Goal: Information Seeking & Learning: Learn about a topic

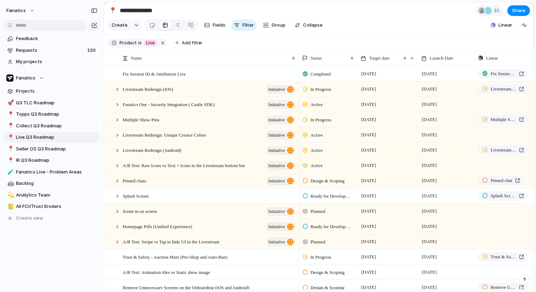
scroll to position [0, 6]
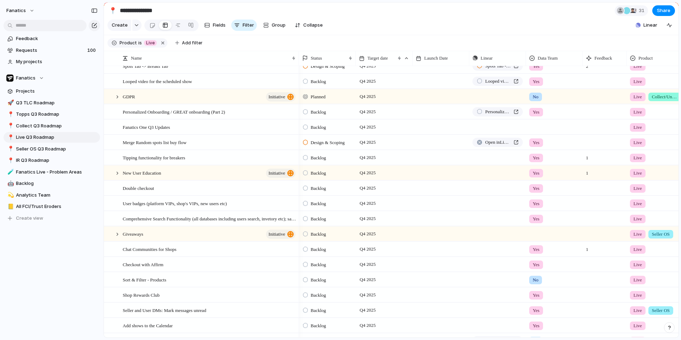
scroll to position [636, 0]
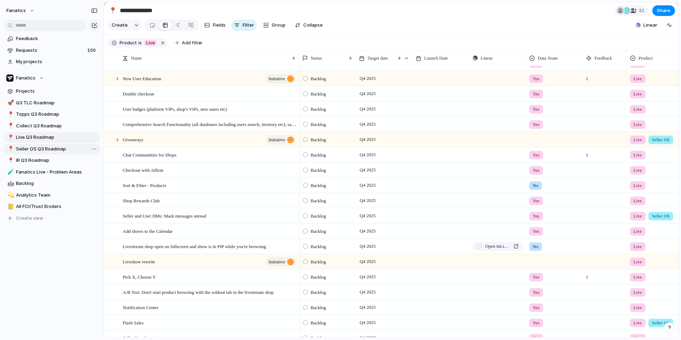
click at [23, 149] on span "Seller OS Q3 Roadmap" at bounding box center [57, 148] width 82 height 7
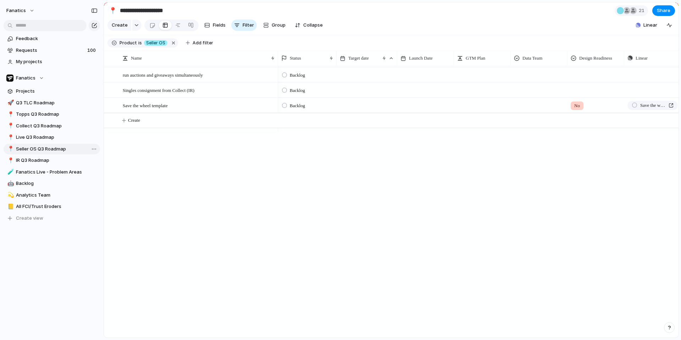
type input "**********"
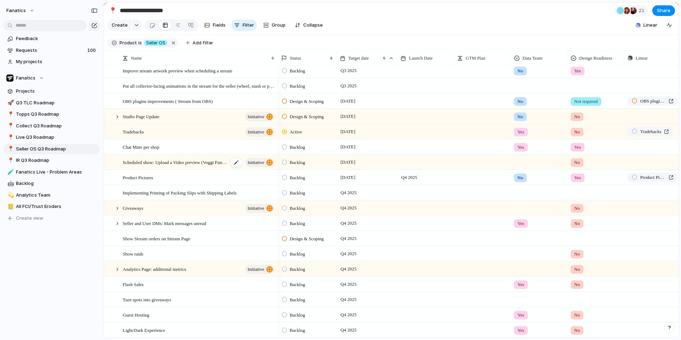
click at [209, 161] on span "Scheduled show: Upload a Video preview (Voggt Functionality)" at bounding box center [175, 162] width 105 height 8
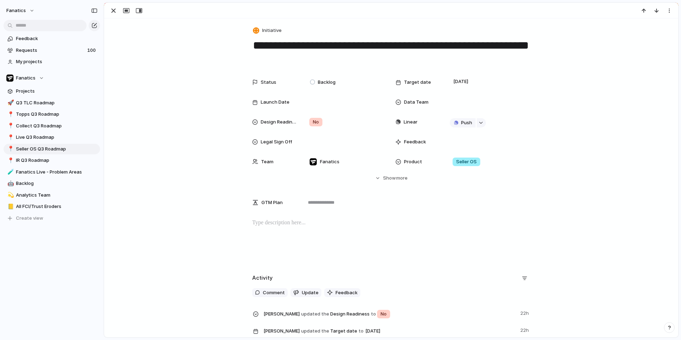
click at [261, 220] on p at bounding box center [391, 223] width 278 height 9
type input "***"
click at [300, 250] on div "**********" at bounding box center [391, 241] width 557 height 45
click at [112, 11] on div "button" at bounding box center [113, 10] width 9 height 9
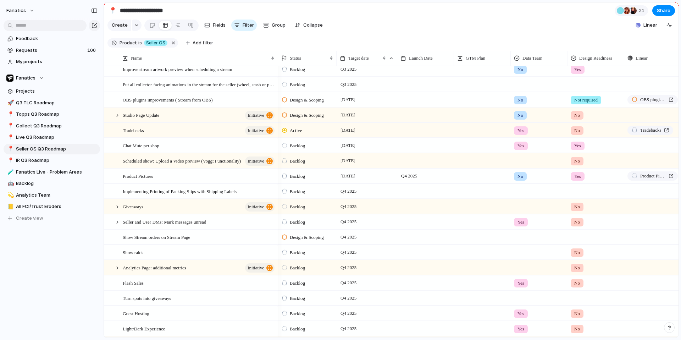
scroll to position [286, 0]
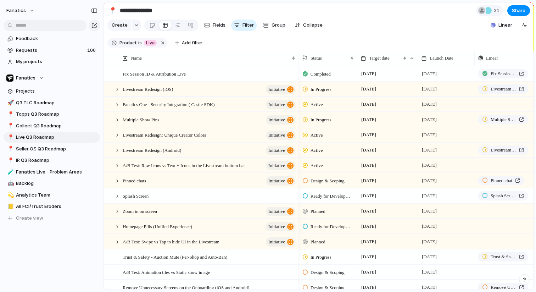
scroll to position [0, 6]
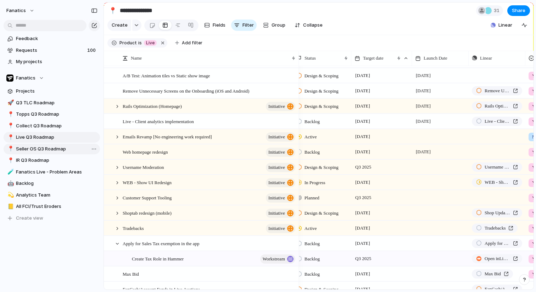
click at [42, 150] on span "Seller OS Q3 Roadmap" at bounding box center [57, 148] width 82 height 7
type input "**********"
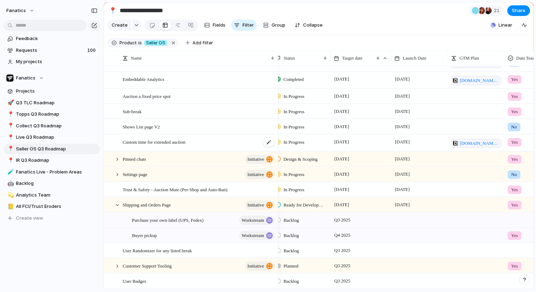
scroll to position [0, 6]
click at [118, 205] on div at bounding box center [117, 205] width 6 height 6
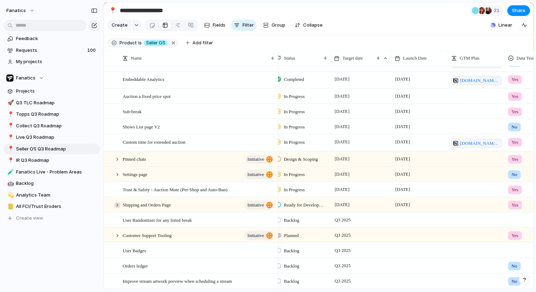
click at [118, 205] on div at bounding box center [117, 205] width 6 height 6
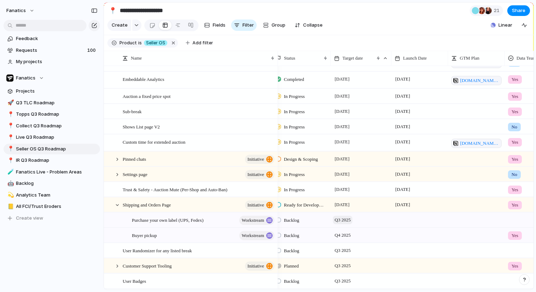
click at [337, 221] on span "Q3 2025" at bounding box center [343, 220] width 20 height 9
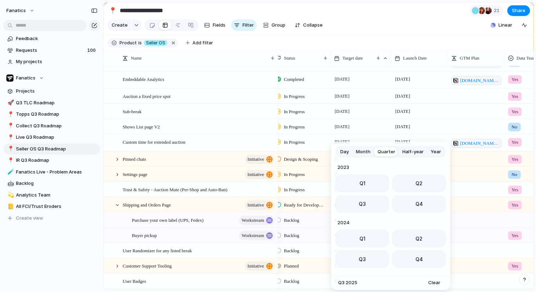
scroll to position [112, 0]
click at [394, 202] on button "Q4" at bounding box center [419, 202] width 54 height 18
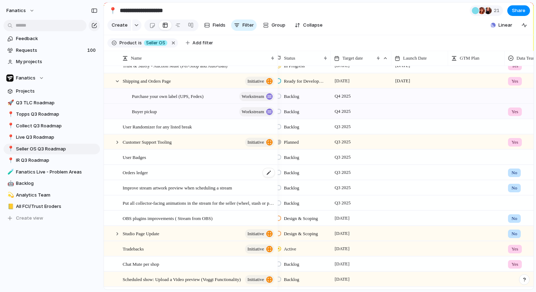
scroll to position [0, 3]
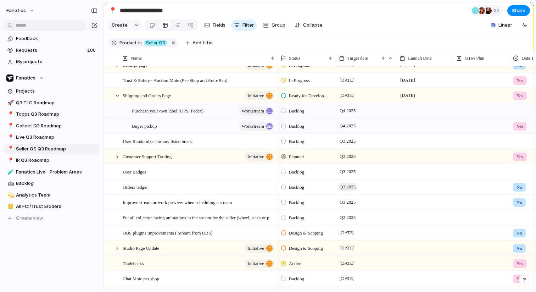
click at [339, 189] on span "Q3 2025" at bounding box center [348, 187] width 20 height 9
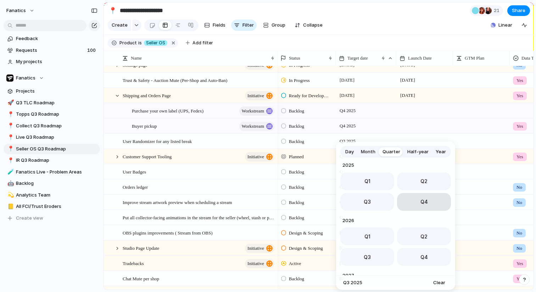
click at [411, 202] on button "Q4" at bounding box center [424, 202] width 54 height 18
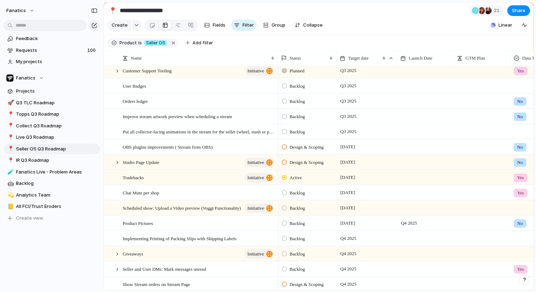
click at [303, 193] on span "Backlog" at bounding box center [297, 192] width 15 height 7
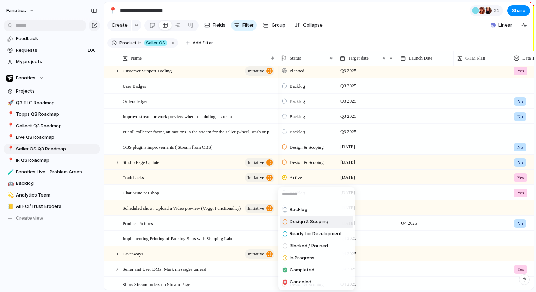
click at [293, 221] on span "Design & Scoping" at bounding box center [309, 221] width 39 height 7
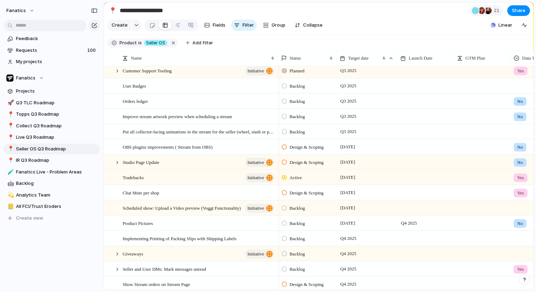
click at [305, 208] on span "Backlog" at bounding box center [297, 208] width 15 height 7
click at [308, 202] on div "Planned Active Completed" at bounding box center [268, 146] width 536 height 292
click at [301, 210] on span "Backlog" at bounding box center [297, 208] width 15 height 7
click at [294, 239] on span "Planned" at bounding box center [299, 238] width 18 height 7
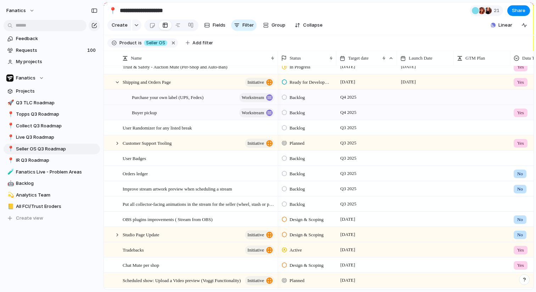
click at [300, 173] on span "Backlog" at bounding box center [297, 173] width 15 height 7
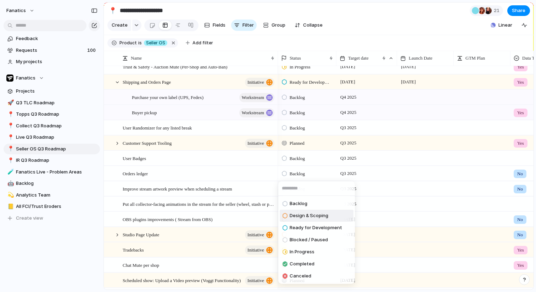
click at [295, 214] on span "Design & Scoping" at bounding box center [309, 215] width 39 height 7
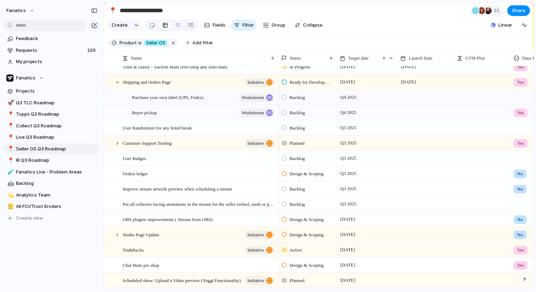
click at [293, 190] on span "Backlog" at bounding box center [297, 189] width 15 height 7
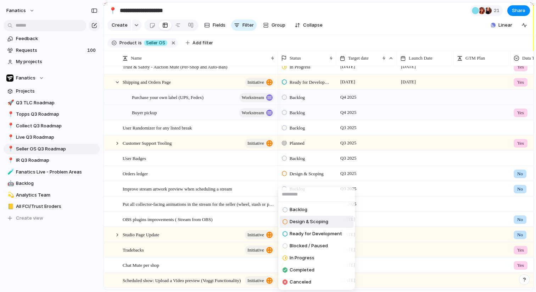
click at [294, 223] on span "Design & Scoping" at bounding box center [309, 221] width 39 height 7
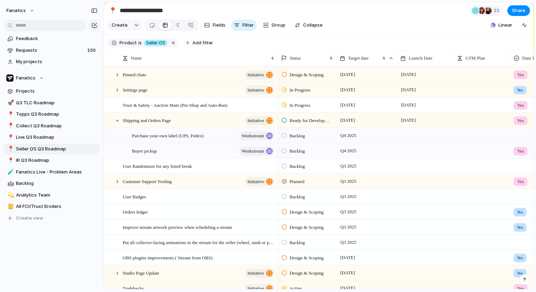
click at [300, 198] on span "Backlog" at bounding box center [297, 196] width 15 height 7
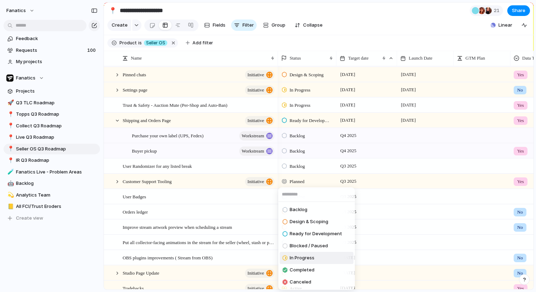
click at [294, 256] on span "In Progress" at bounding box center [302, 257] width 25 height 7
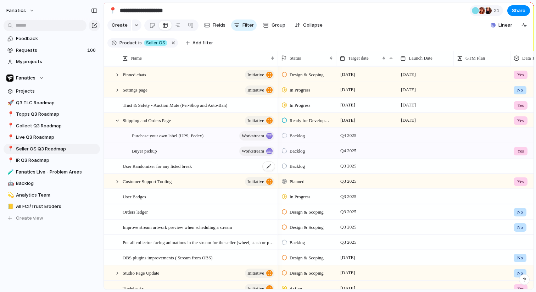
click at [171, 167] on span "User Randomizer for any listed break" at bounding box center [157, 166] width 69 height 8
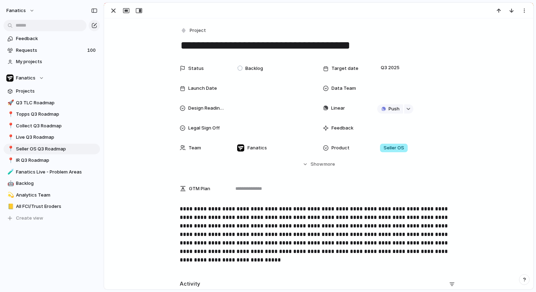
click at [199, 43] on textarea "**********" at bounding box center [319, 45] width 278 height 15
click at [111, 11] on div "button" at bounding box center [113, 10] width 9 height 9
type textarea "**********"
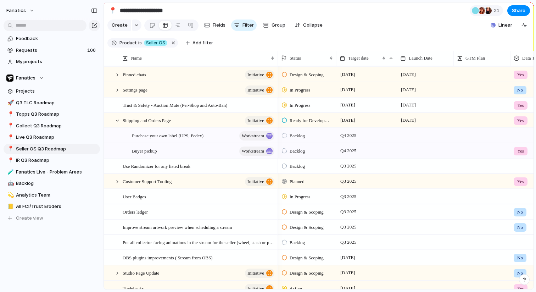
click at [300, 167] on span "Backlog" at bounding box center [297, 166] width 15 height 7
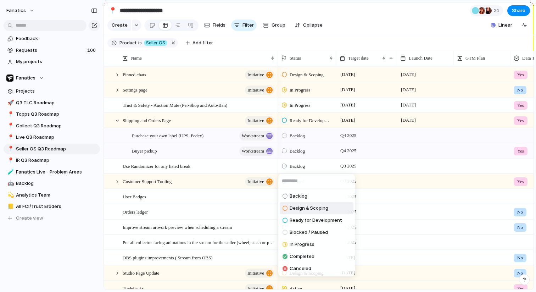
click at [314, 208] on span "Design & Scoping" at bounding box center [309, 208] width 39 height 7
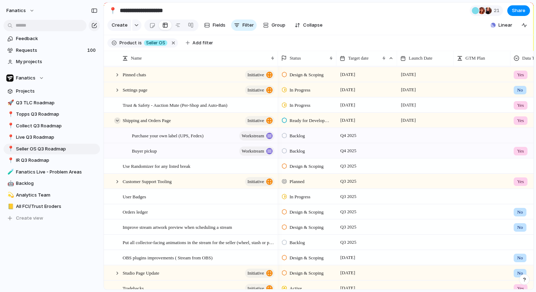
click at [120, 121] on div at bounding box center [117, 120] width 6 height 6
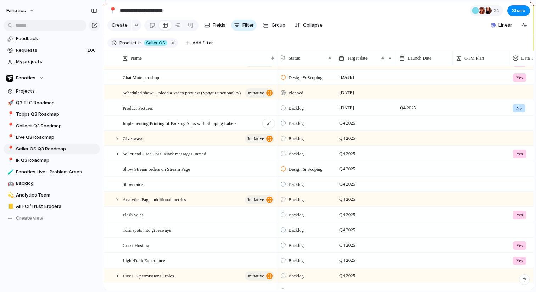
click at [191, 125] on span "Implementing Printing of Packing Slips with Shipping Labels" at bounding box center [180, 123] width 114 height 8
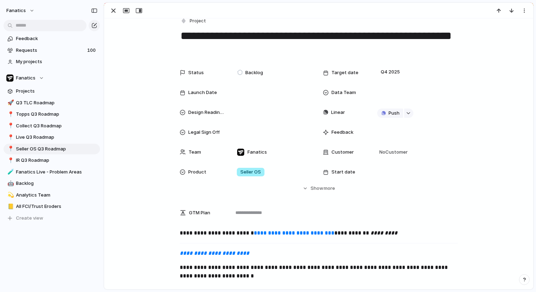
click at [115, 16] on div at bounding box center [318, 11] width 429 height 16
click at [114, 13] on div "button" at bounding box center [113, 10] width 9 height 9
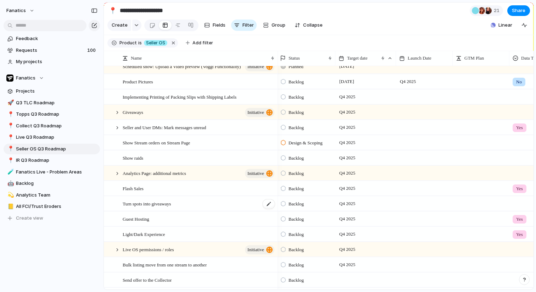
click at [142, 206] on span "Turn spots into giveaways" at bounding box center [147, 203] width 48 height 8
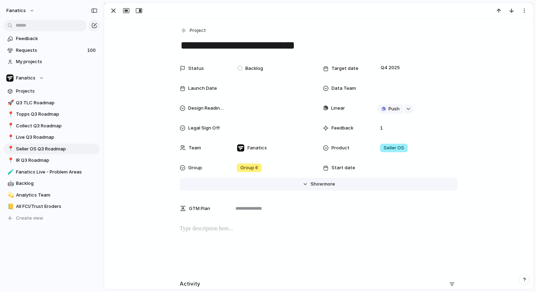
click at [314, 184] on span "Show" at bounding box center [317, 184] width 13 height 7
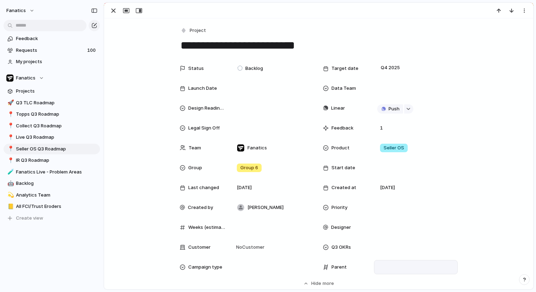
click at [388, 268] on div at bounding box center [415, 267] width 77 height 8
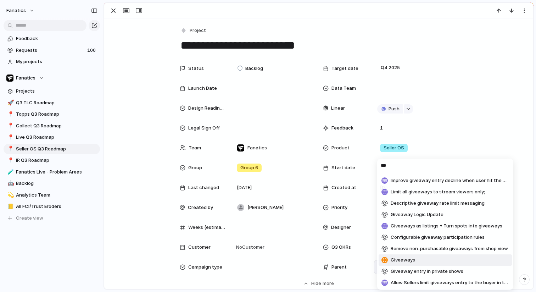
type input "***"
click at [406, 257] on span "Giveaways" at bounding box center [403, 260] width 24 height 7
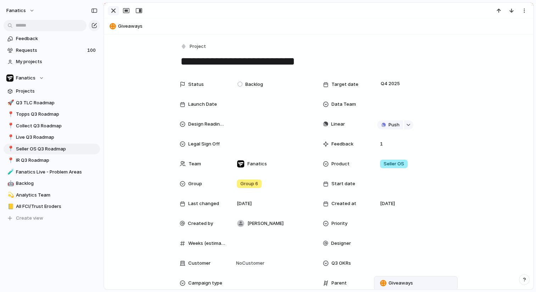
click at [113, 13] on div "button" at bounding box center [113, 10] width 9 height 9
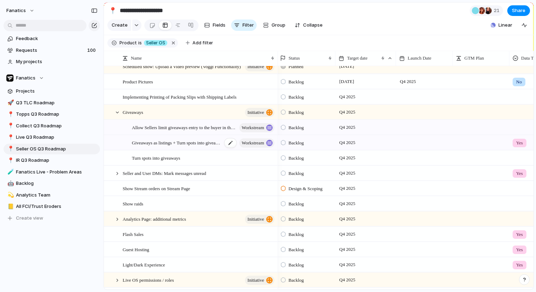
click at [139, 142] on span "Giveaways as listings + Turn spots into giveaways" at bounding box center [177, 142] width 90 height 8
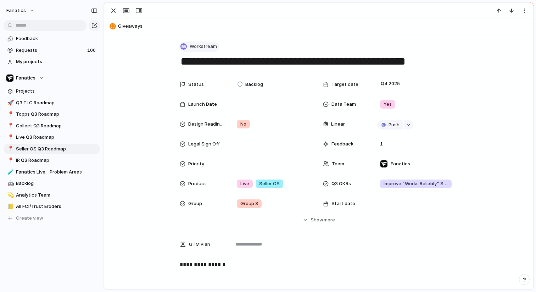
click at [216, 44] on button "Workstream" at bounding box center [199, 47] width 40 height 10
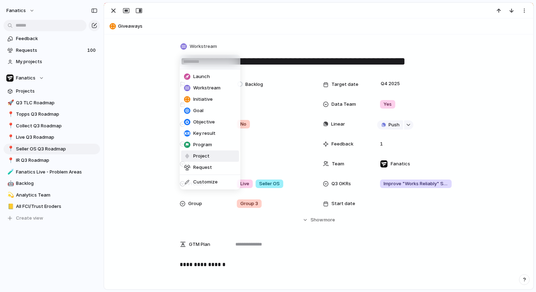
click at [198, 156] on span "Project" at bounding box center [201, 156] width 16 height 7
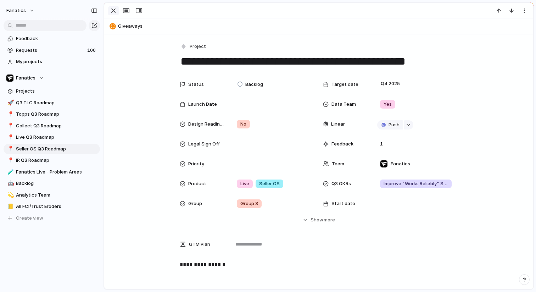
click at [113, 14] on div "button" at bounding box center [113, 10] width 9 height 9
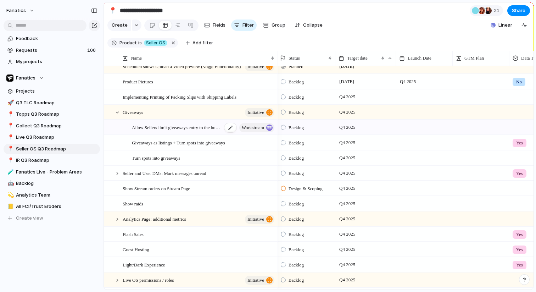
click at [141, 127] on span "Allow Sellers limit giveaways entry to the buyer in the show" at bounding box center [177, 127] width 90 height 8
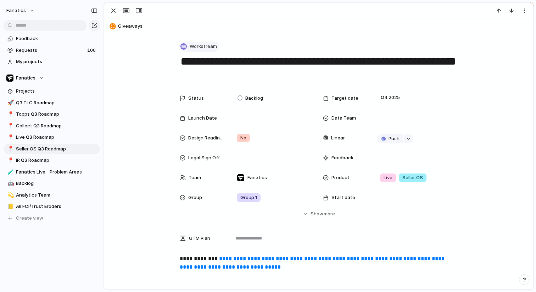
click at [193, 46] on span "Workstream" at bounding box center [203, 46] width 27 height 7
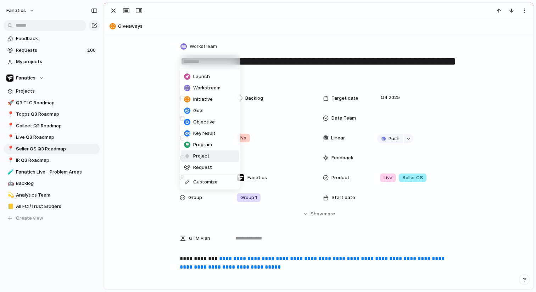
click at [196, 153] on span "Project" at bounding box center [201, 156] width 16 height 7
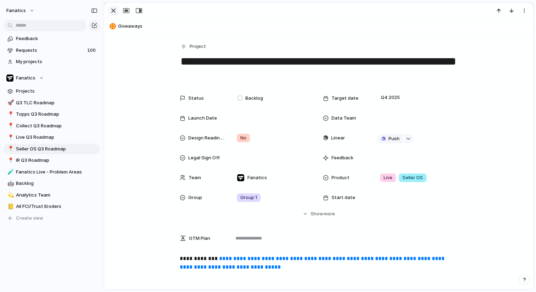
click at [115, 13] on div "button" at bounding box center [113, 10] width 9 height 9
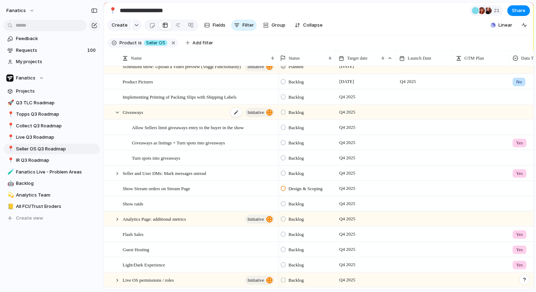
click at [159, 109] on div "Giveaways initiative" at bounding box center [199, 112] width 153 height 15
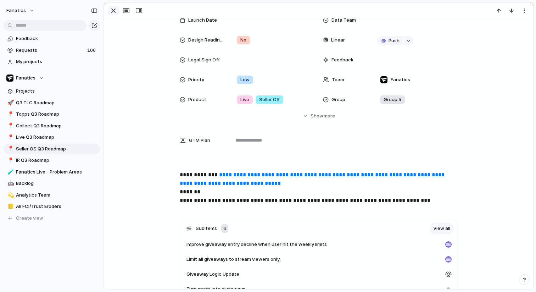
click at [113, 11] on div "button" at bounding box center [113, 10] width 9 height 9
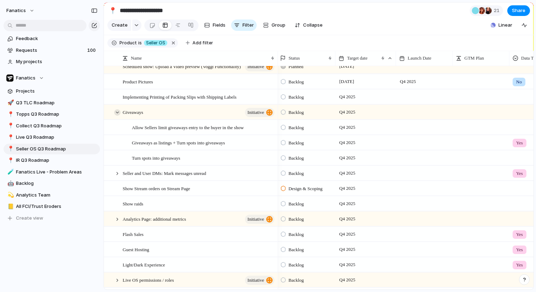
click at [118, 111] on div at bounding box center [117, 112] width 6 height 6
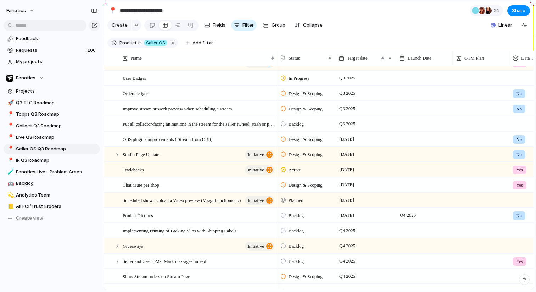
scroll to position [211, 0]
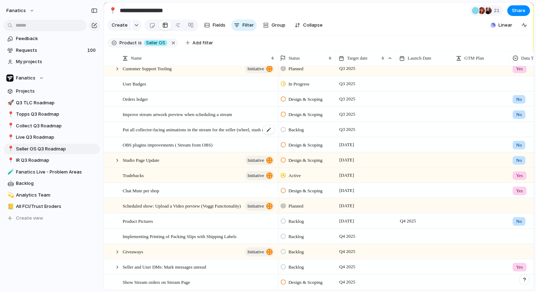
click at [133, 128] on span "Put all collector-facing animations in the stream for the seller (wheel, stash …" at bounding box center [199, 129] width 153 height 8
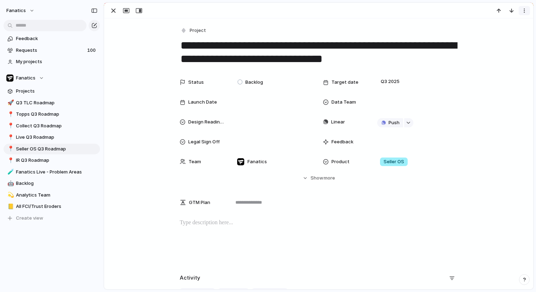
click at [523, 14] on button "button" at bounding box center [524, 10] width 11 height 9
click at [505, 38] on li "Delete" at bounding box center [502, 37] width 53 height 11
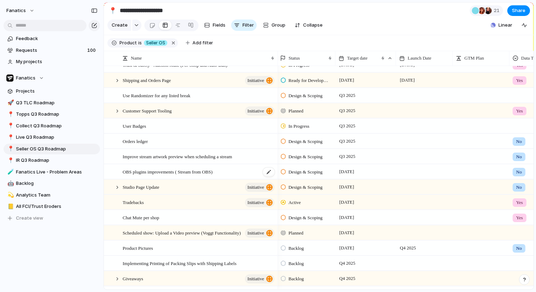
scroll to position [160, 0]
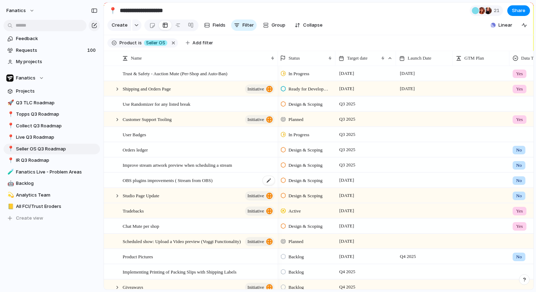
click at [150, 194] on span "Studio Page Update" at bounding box center [141, 195] width 37 height 8
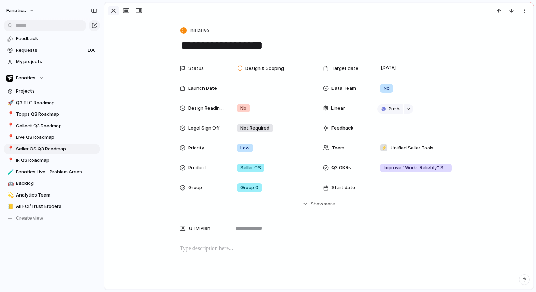
click at [114, 11] on div "button" at bounding box center [113, 10] width 9 height 9
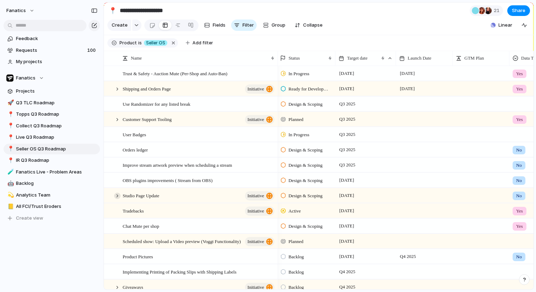
click at [118, 194] on div at bounding box center [117, 196] width 6 height 6
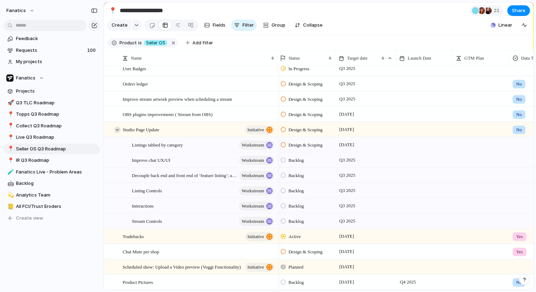
scroll to position [233, 0]
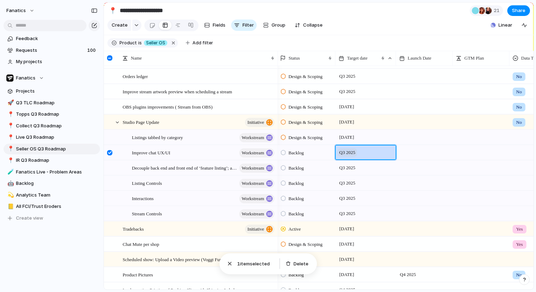
click at [353, 148] on span "Q3 2025" at bounding box center [348, 152] width 20 height 9
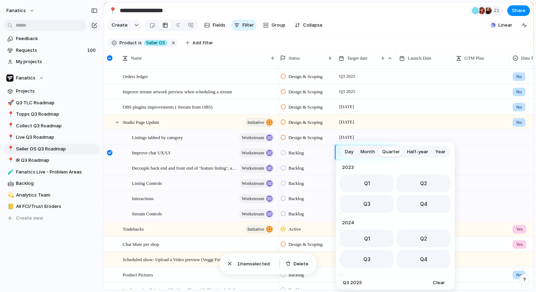
scroll to position [112, 0]
click at [424, 203] on span "Q4" at bounding box center [423, 201] width 7 height 7
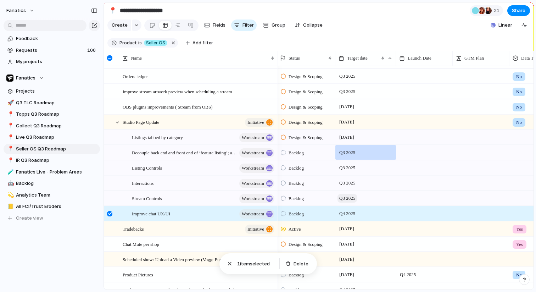
click at [351, 199] on span "Q3 2025" at bounding box center [348, 198] width 20 height 9
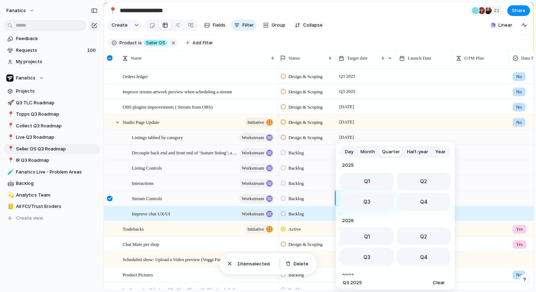
drag, startPoint x: 412, startPoint y: 205, endPoint x: 392, endPoint y: 204, distance: 19.9
click at [412, 205] on button "Q4" at bounding box center [424, 202] width 54 height 18
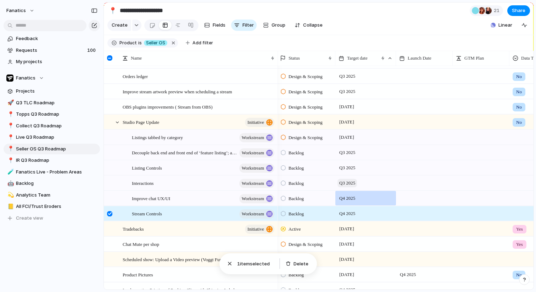
click at [346, 181] on span "Q3 2025" at bounding box center [348, 183] width 20 height 9
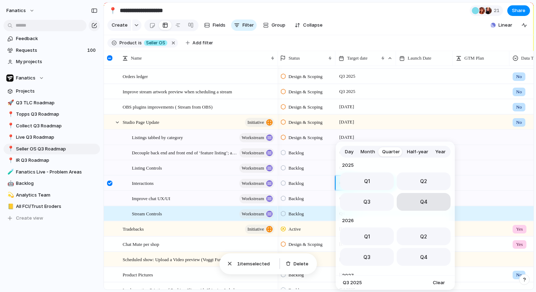
click at [424, 205] on button "Q4" at bounding box center [424, 202] width 54 height 18
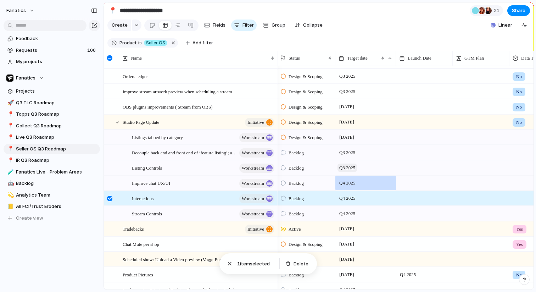
click at [351, 167] on span "Q3 2025" at bounding box center [348, 168] width 20 height 9
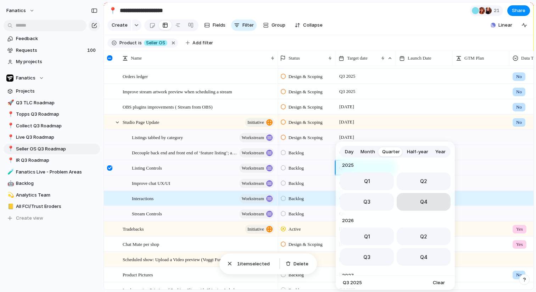
click at [423, 207] on button "Q4" at bounding box center [424, 202] width 54 height 18
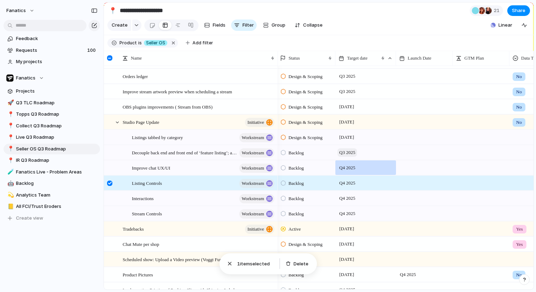
click at [349, 153] on span "Q3 2025" at bounding box center [348, 152] width 20 height 9
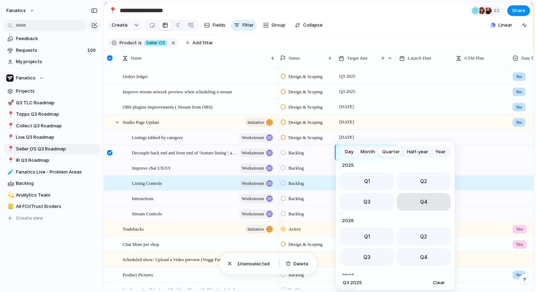
click at [427, 202] on button "Q4" at bounding box center [424, 202] width 54 height 18
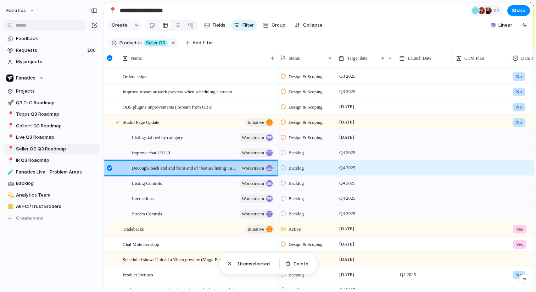
click at [109, 167] on div at bounding box center [109, 167] width 5 height 5
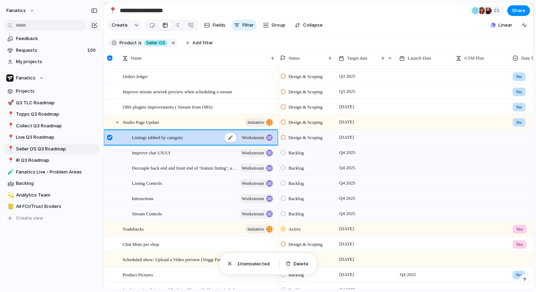
click at [162, 133] on span "Listings tabbed by category" at bounding box center [157, 137] width 51 height 8
click at [109, 138] on div at bounding box center [109, 137] width 5 height 5
click at [199, 145] on div "Improve chat UX/UI workstream" at bounding box center [204, 152] width 144 height 15
click at [197, 135] on div "Listings tabbed by category workstream" at bounding box center [204, 137] width 144 height 15
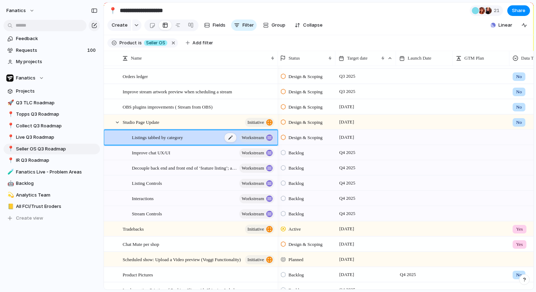
click at [230, 136] on div at bounding box center [231, 137] width 12 height 9
click at [117, 123] on div at bounding box center [117, 122] width 6 height 6
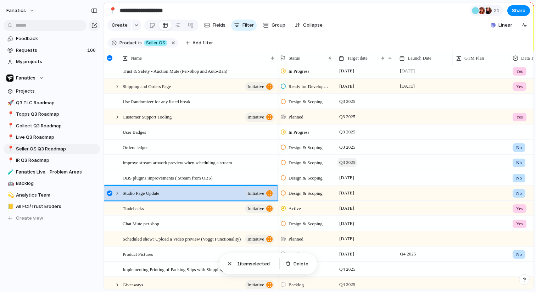
scroll to position [160, 0]
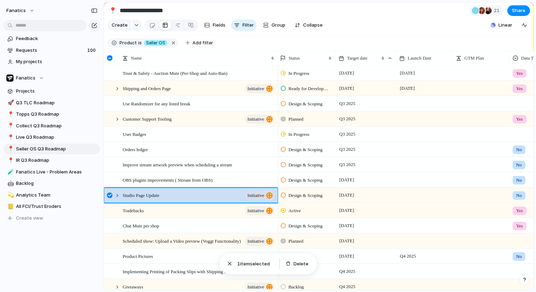
click at [111, 196] on div at bounding box center [109, 195] width 5 height 5
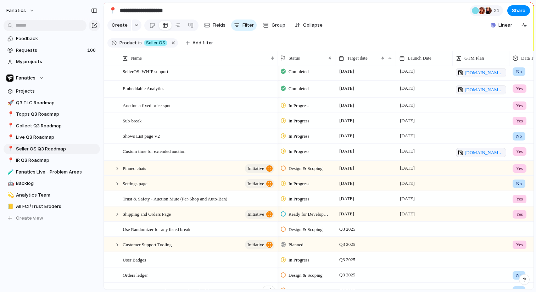
scroll to position [0, 0]
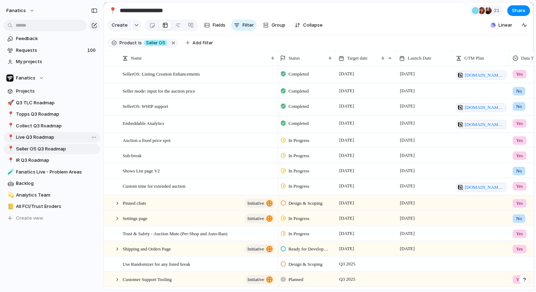
click at [48, 134] on span "Live Q3 Roadmap" at bounding box center [57, 137] width 82 height 7
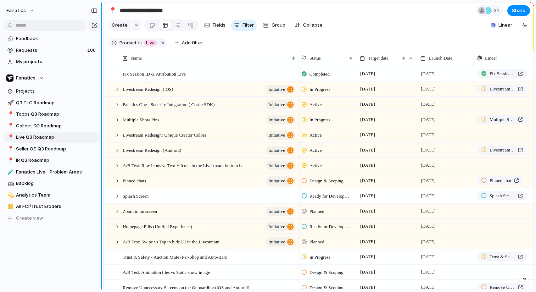
type input "**********"
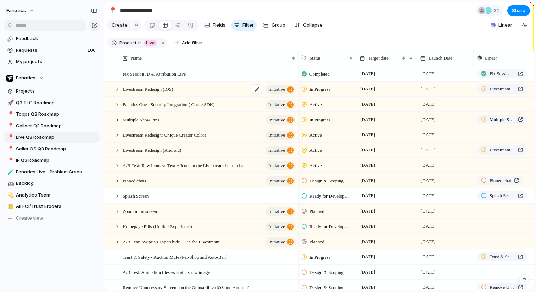
click at [166, 82] on div "Livestream Redesign (iOS) initiative" at bounding box center [210, 89] width 174 height 15
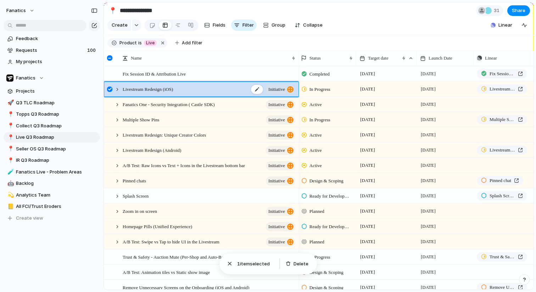
click at [163, 89] on span "Livestream Redesign (iOS)" at bounding box center [148, 89] width 50 height 8
click at [197, 90] on div "Livestream Redesign (iOS) initiative" at bounding box center [210, 89] width 174 height 15
click at [287, 90] on button "initiative" at bounding box center [280, 89] width 29 height 9
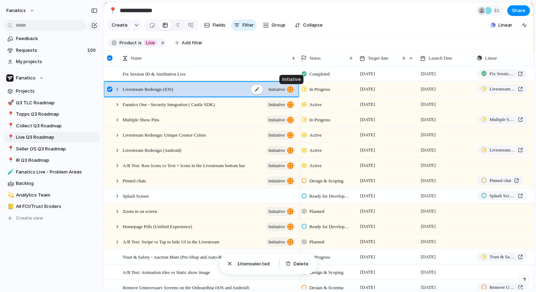
click at [290, 90] on div "button" at bounding box center [290, 89] width 6 height 6
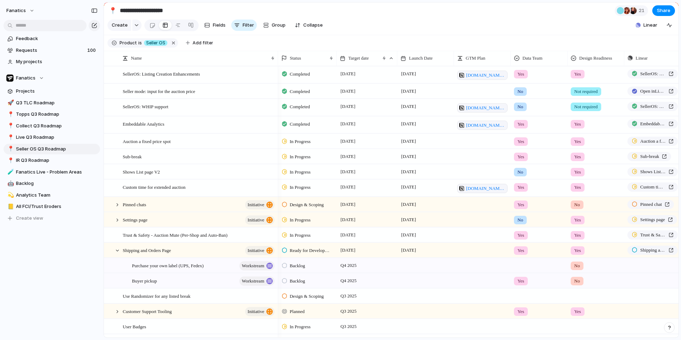
scroll to position [0, 0]
click at [27, 136] on span "Live Q3 Roadmap" at bounding box center [57, 137] width 82 height 7
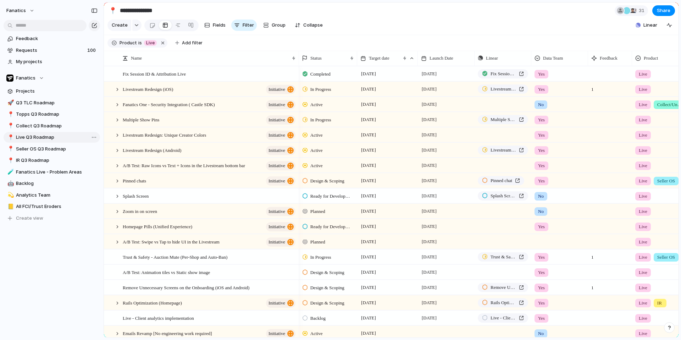
type input "**********"
click at [154, 90] on span "Livestream Redesign (iOS)" at bounding box center [148, 89] width 50 height 8
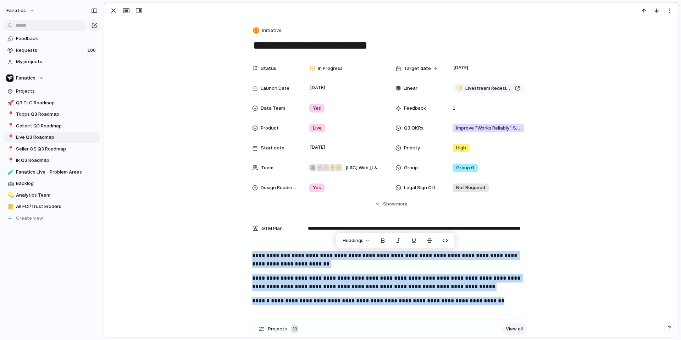
drag, startPoint x: 530, startPoint y: 298, endPoint x: 253, endPoint y: 254, distance: 280.8
click at [253, 254] on div "**********" at bounding box center [391, 281] width 557 height 60
copy div "**********"
click at [116, 9] on div "button" at bounding box center [113, 10] width 9 height 9
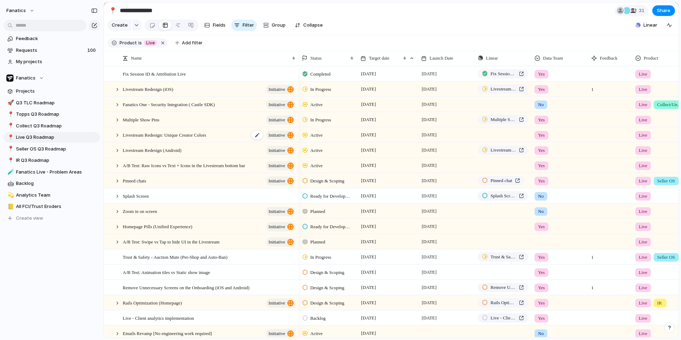
click at [129, 139] on div "Livestream Redesign: Unique Creator Colors initiative" at bounding box center [210, 135] width 174 height 15
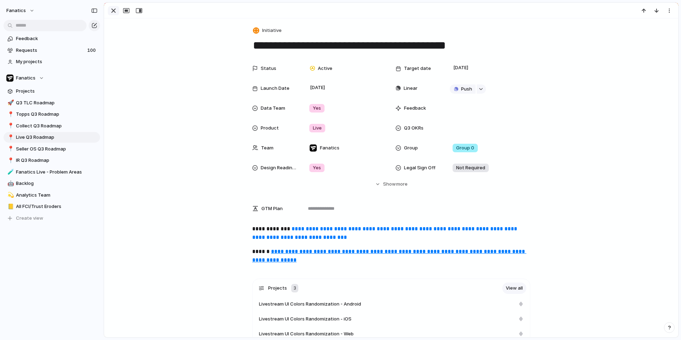
click at [108, 13] on button "button" at bounding box center [113, 10] width 11 height 9
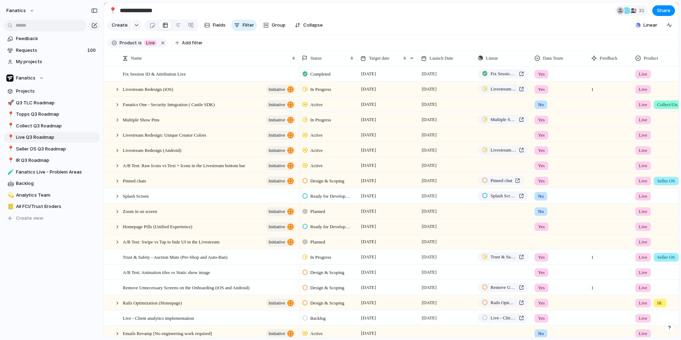
click at [219, 39] on section "Product is Live Add filter" at bounding box center [391, 43] width 575 height 16
click at [634, 10] on div at bounding box center [633, 10] width 7 height 7
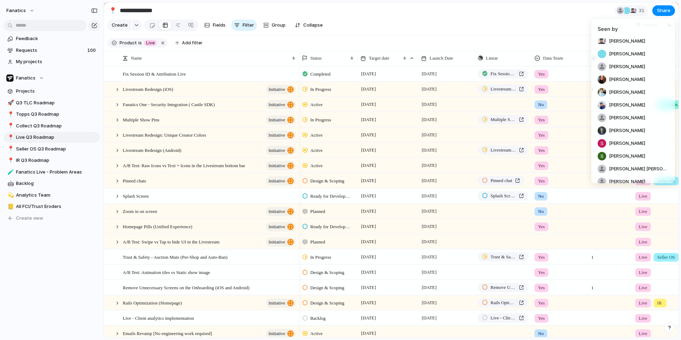
click at [580, 29] on div "Seen by Amit Bansal Marcos Mellado Daniel Dennis Sabrina Smith Ronan Murphy Sam…" at bounding box center [340, 170] width 681 height 340
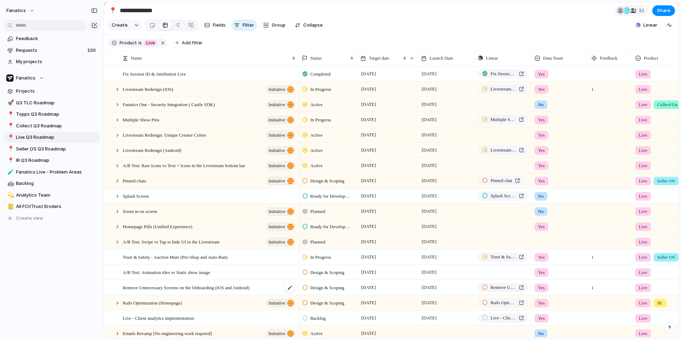
click at [176, 291] on span "Remove Unnecessary Screens on the Onboarding (iOS and Android)" at bounding box center [186, 287] width 127 height 8
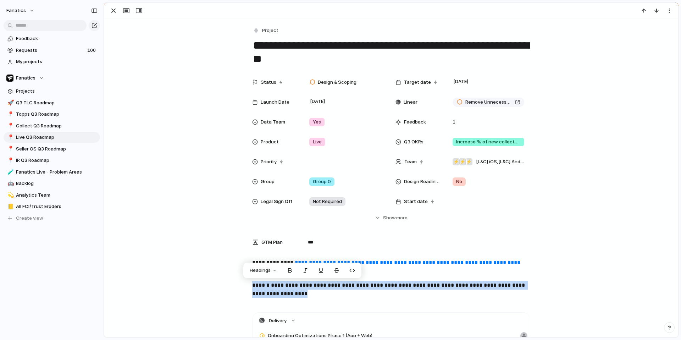
drag, startPoint x: 347, startPoint y: 292, endPoint x: 252, endPoint y: 282, distance: 96.0
click at [252, 282] on div "**********" at bounding box center [391, 280] width 557 height 45
copy p "**********"
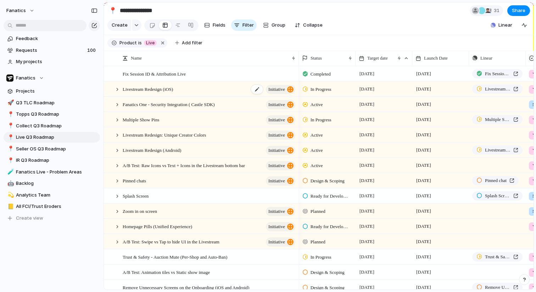
click at [163, 92] on span "Livestream Redesign (iOS)" at bounding box center [148, 89] width 50 height 8
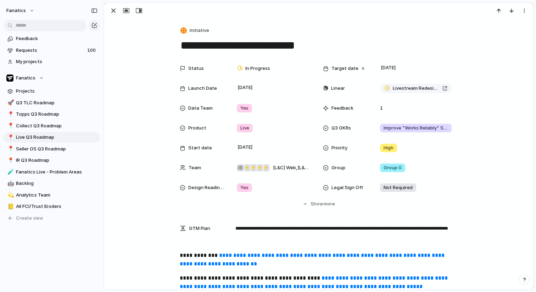
click at [233, 256] on link "**********" at bounding box center [313, 260] width 266 height 14
